Goal: Task Accomplishment & Management: Manage account settings

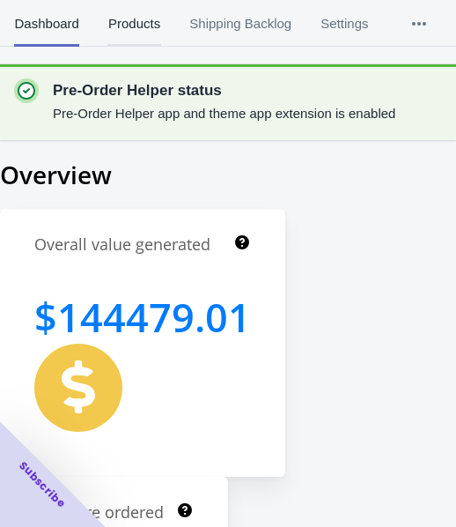
click at [146, 20] on span "Products" at bounding box center [133, 24] width 53 height 46
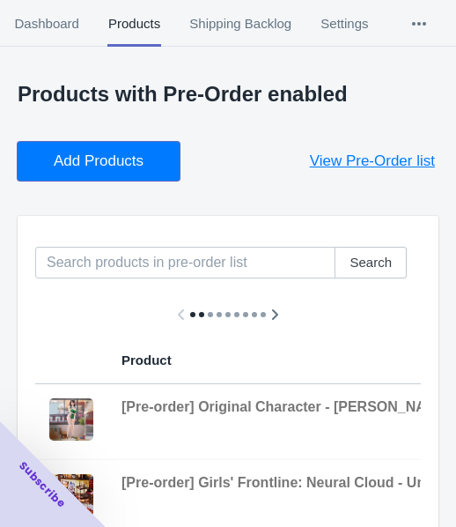
click at [86, 146] on button "Add Products" at bounding box center [99, 161] width 162 height 39
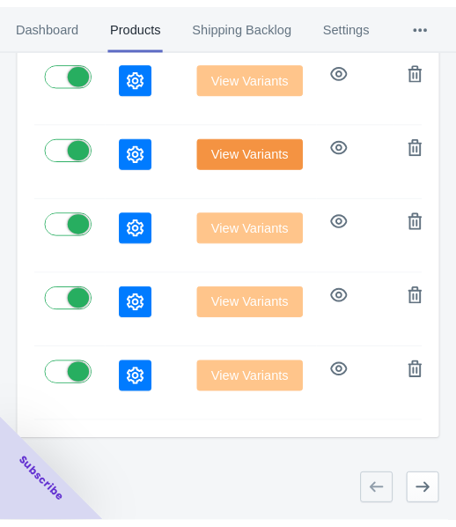
scroll to position [0, 929]
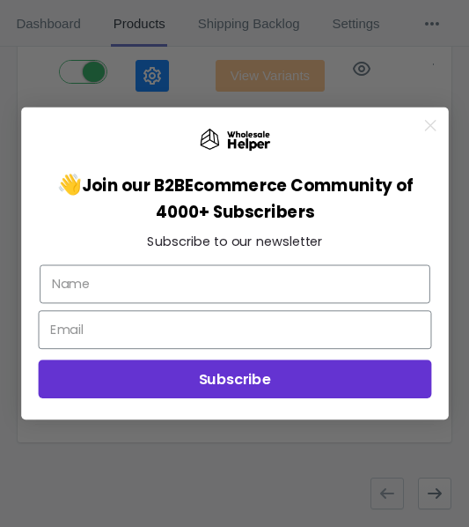
click at [423, 117] on circle "Close dialog" at bounding box center [430, 126] width 24 height 24
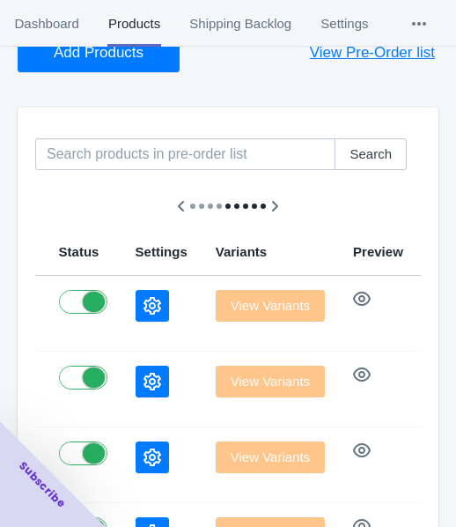
scroll to position [196, 0]
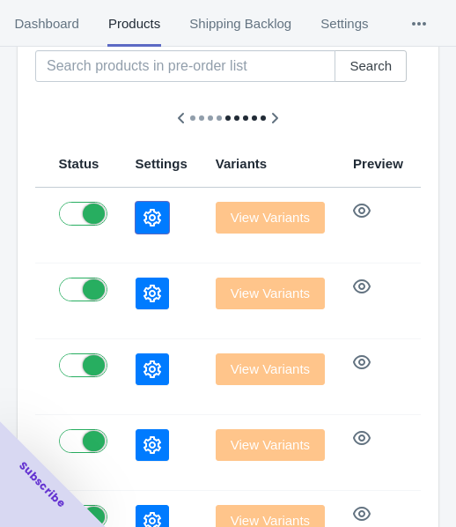
click at [136, 203] on button "button" at bounding box center [152, 218] width 33 height 32
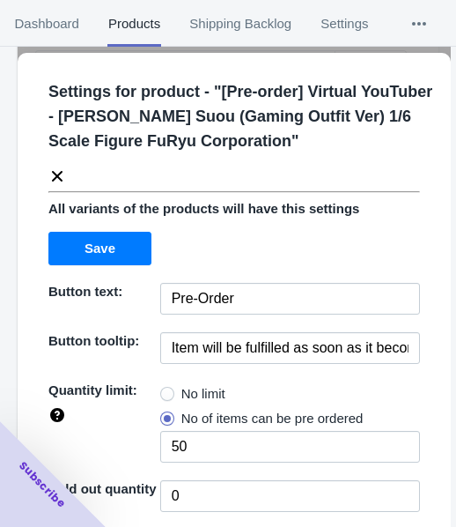
click at [181, 386] on span "No limit" at bounding box center [203, 394] width 44 height 18
click at [166, 389] on input "No limit" at bounding box center [165, 389] width 1 height 1
radio input "true"
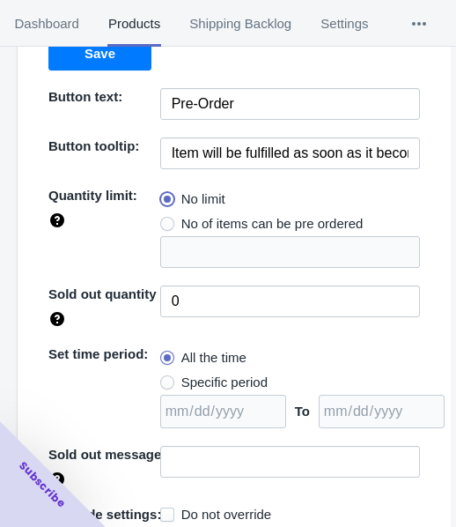
scroll to position [255, 0]
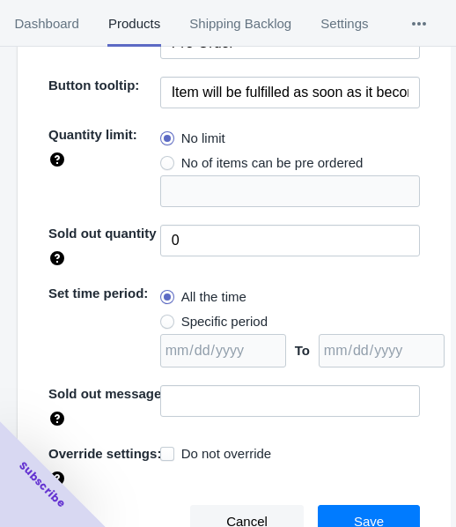
click at [224, 327] on span "Specific period" at bounding box center [224, 322] width 86 height 18
click at [166, 318] on input "Specific period" at bounding box center [165, 317] width 1 height 1
radio input "true"
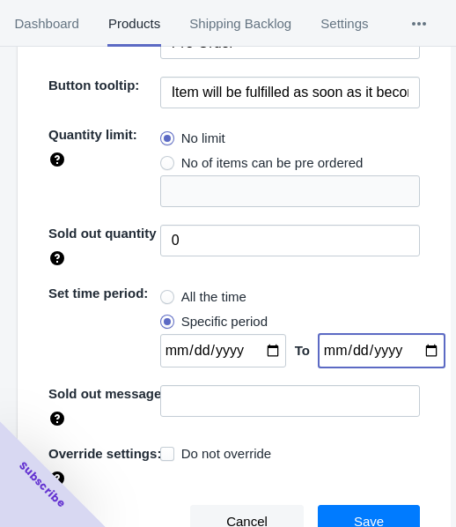
click at [409, 351] on input "date" at bounding box center [382, 350] width 126 height 33
type input "[DATE]"
click at [261, 349] on input "date" at bounding box center [223, 350] width 126 height 33
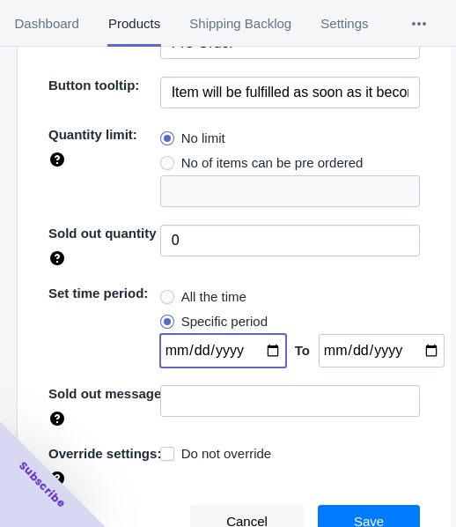
type input "[DATE]"
click at [356, 514] on span "Save" at bounding box center [369, 521] width 30 height 14
